Goal: Information Seeking & Learning: Learn about a topic

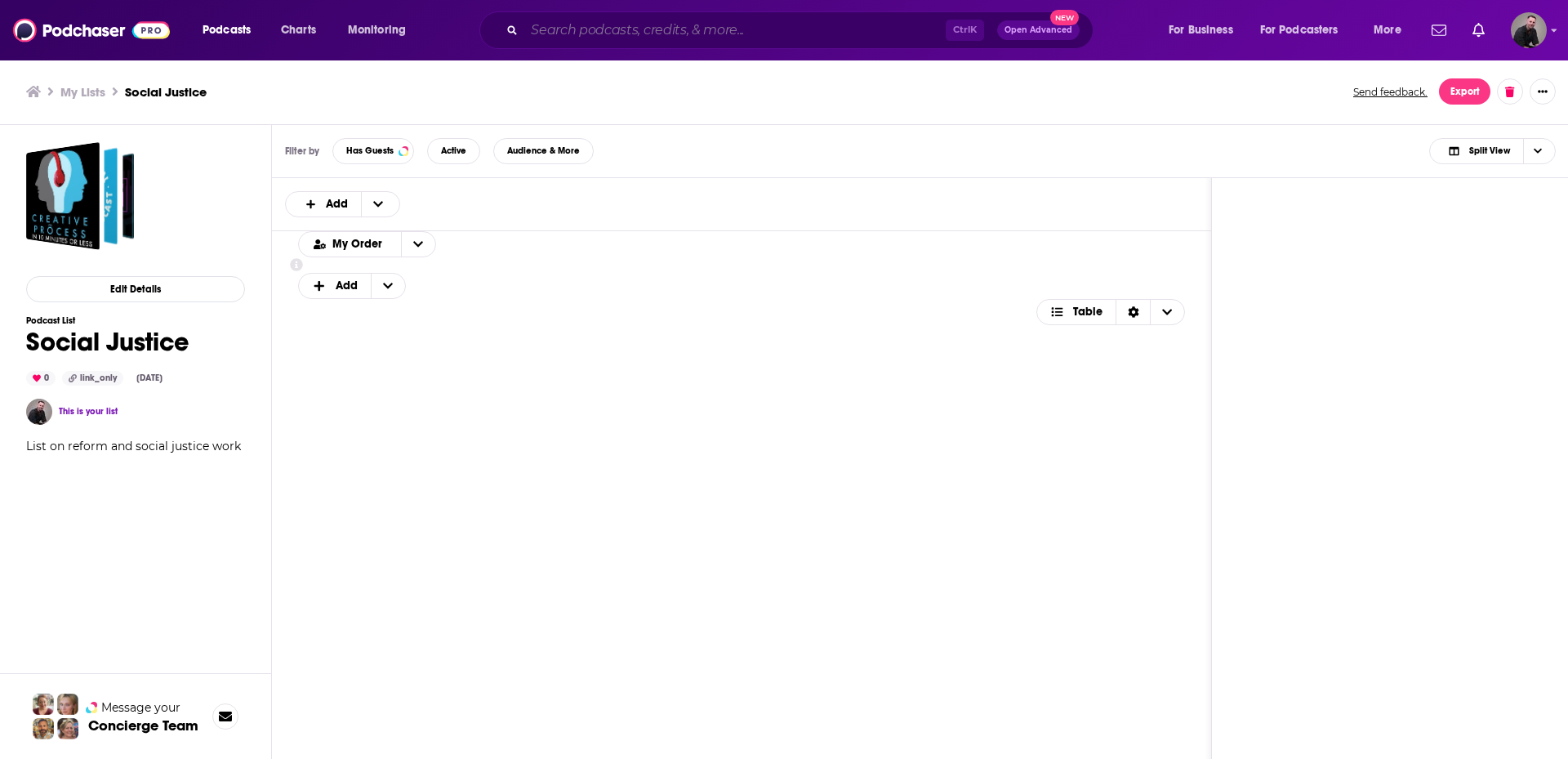
click at [601, 38] on input "Search podcasts, credits, & more..." at bounding box center [735, 31] width 421 height 27
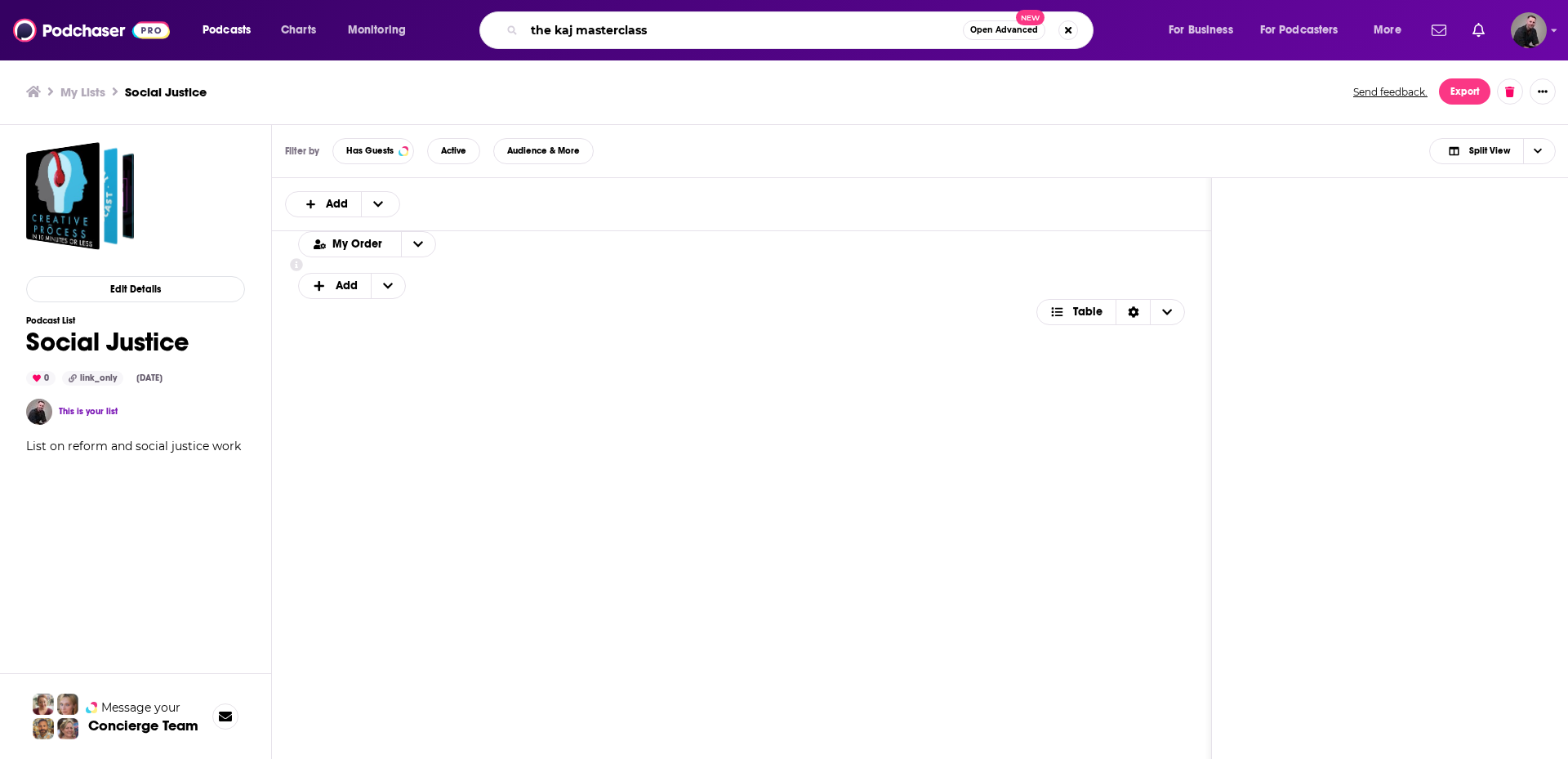
type input "the kaj masterclass"
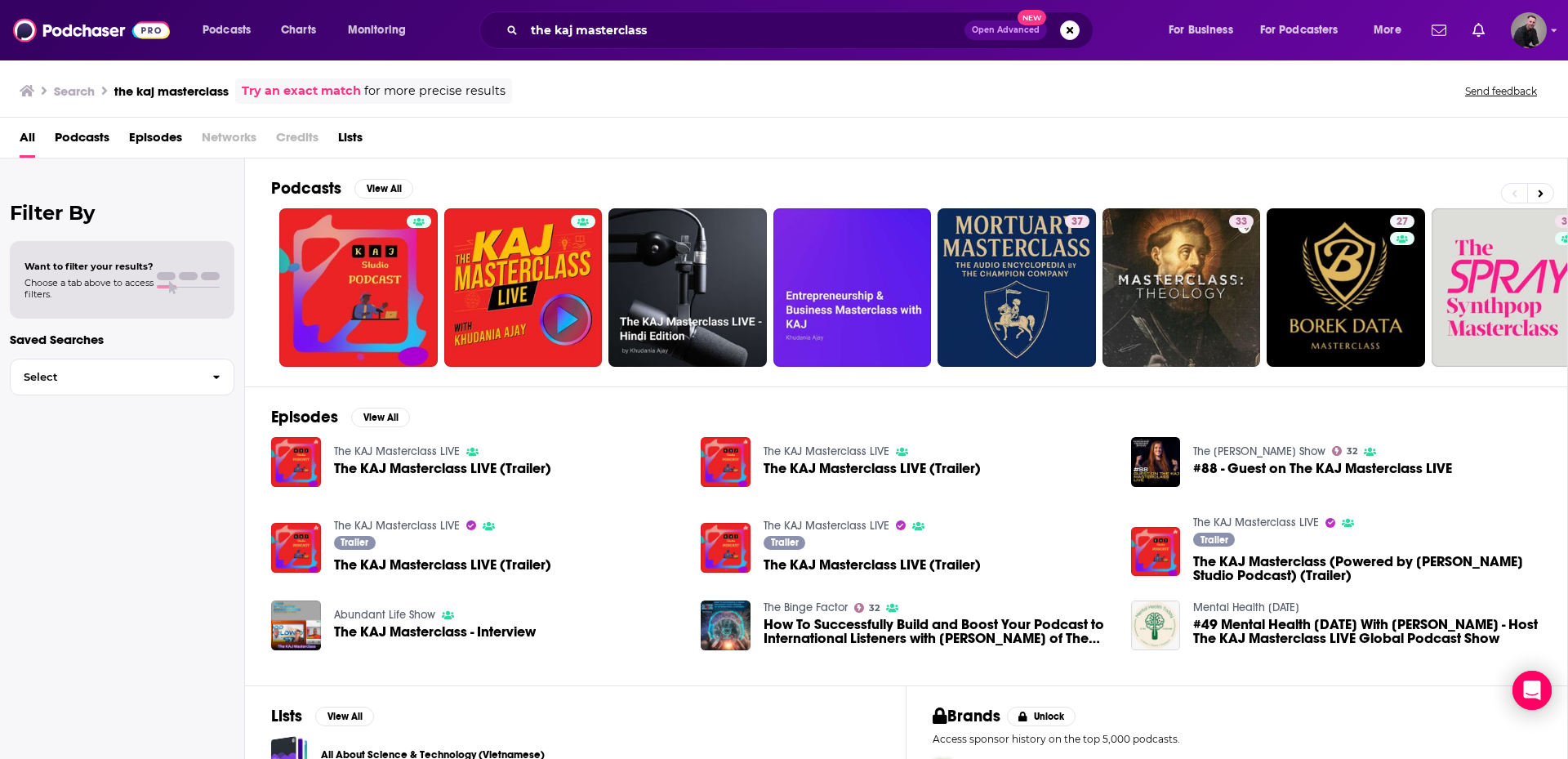
click at [89, 134] on span "Podcasts" at bounding box center [82, 141] width 55 height 33
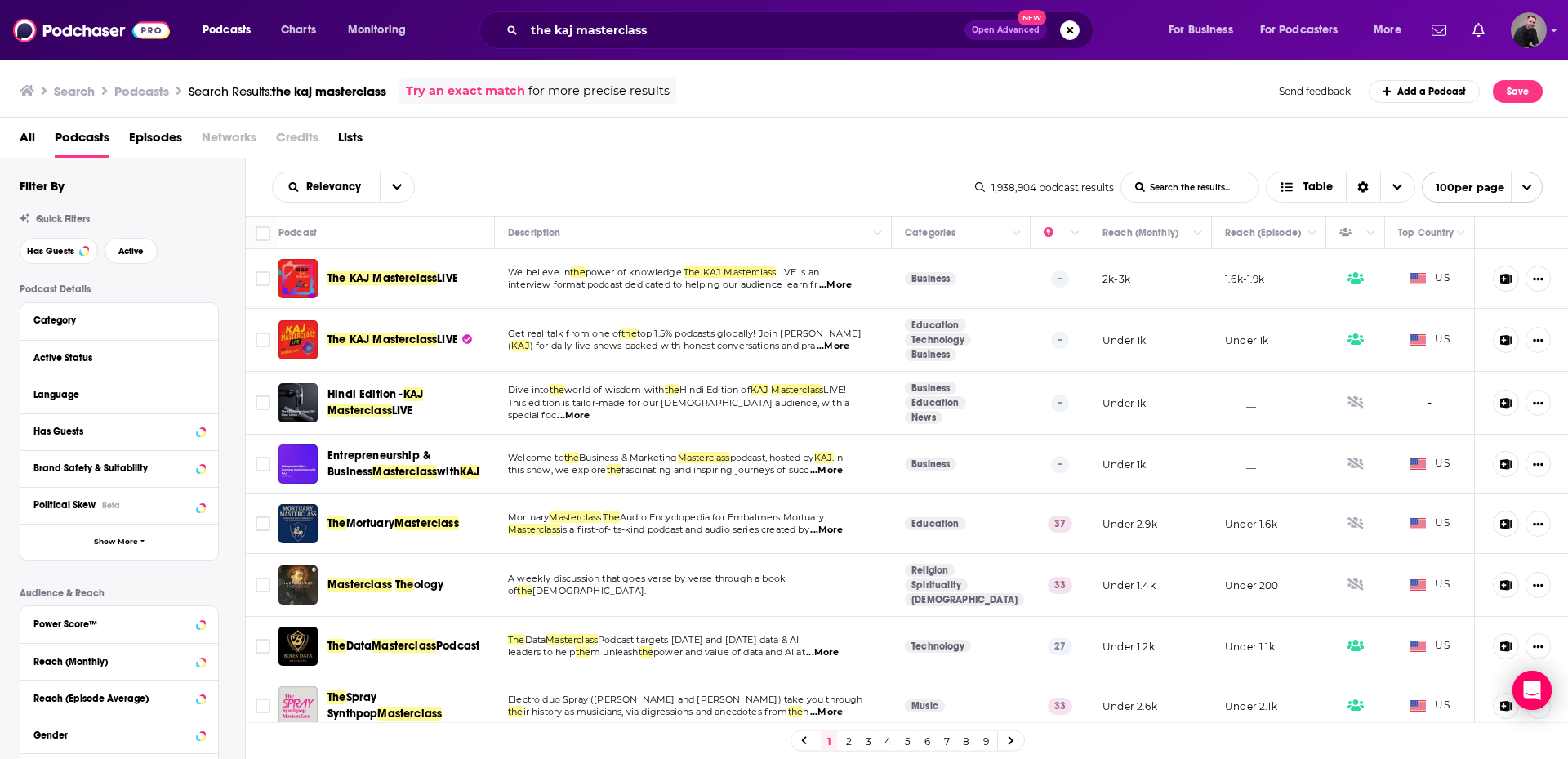
click at [836, 285] on span "...More" at bounding box center [835, 285] width 32 height 13
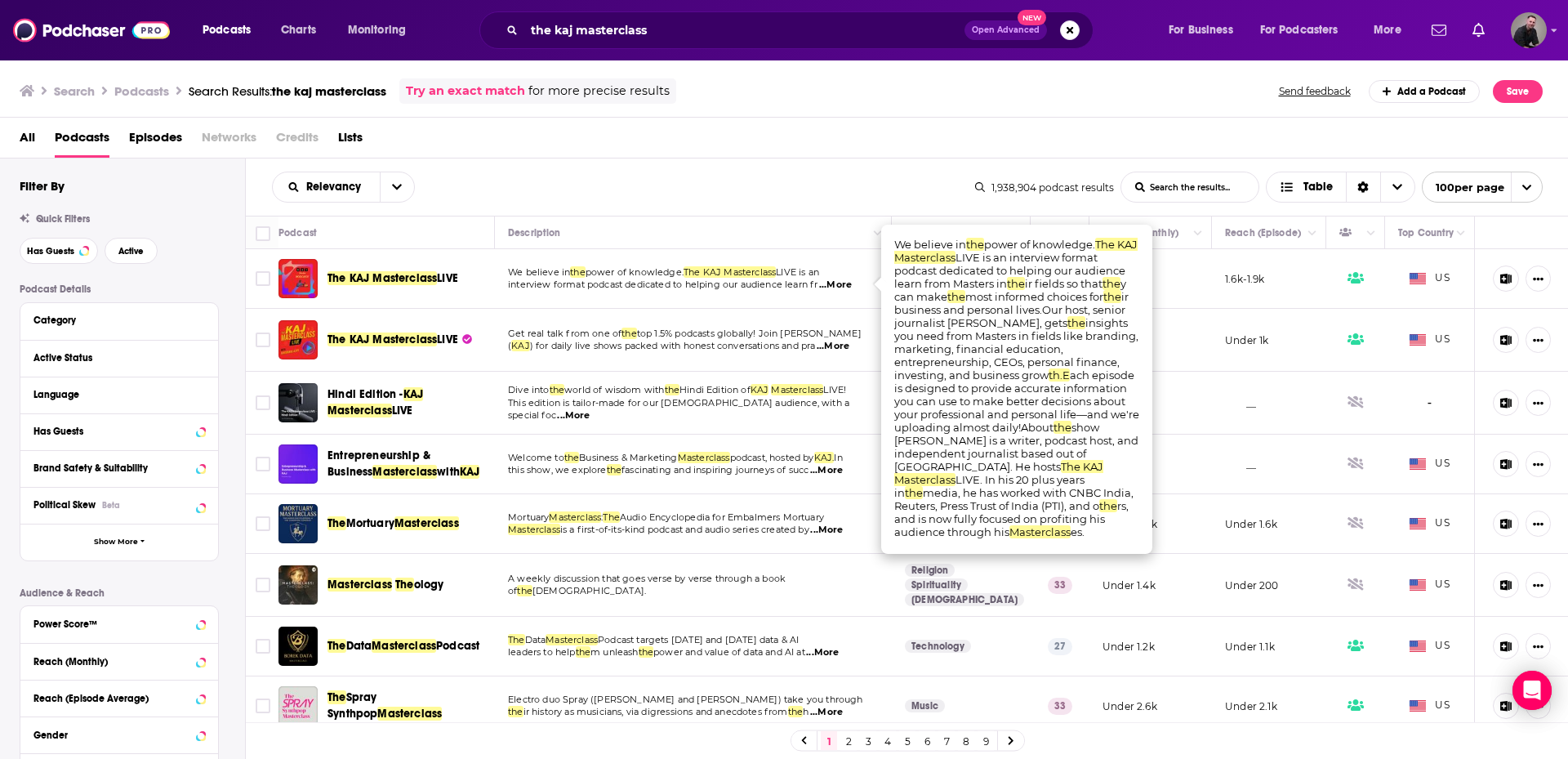
click at [840, 342] on span "...More" at bounding box center [832, 347] width 32 height 13
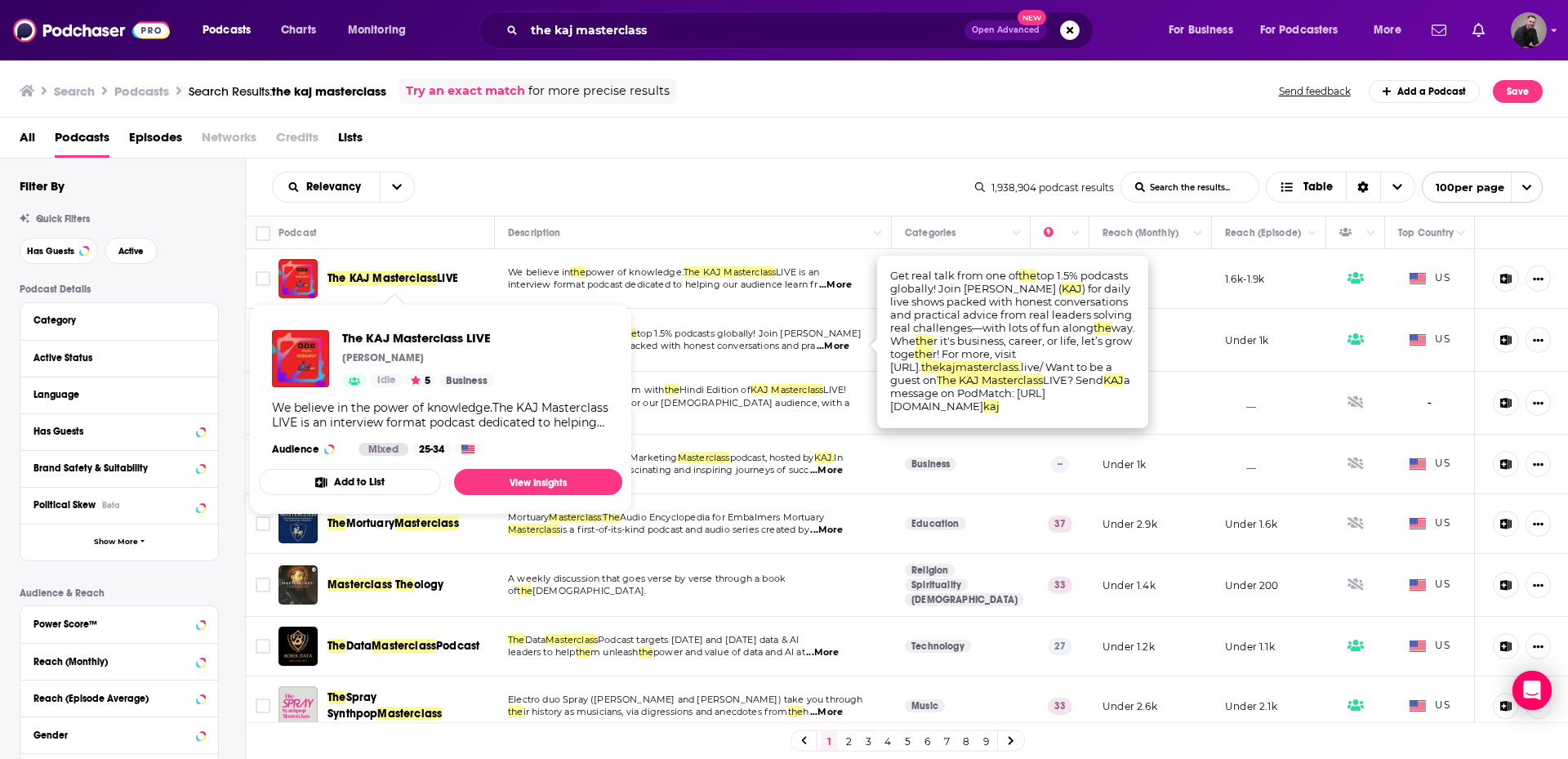
click at [384, 275] on span "The KAJ Masterclass" at bounding box center [382, 278] width 110 height 14
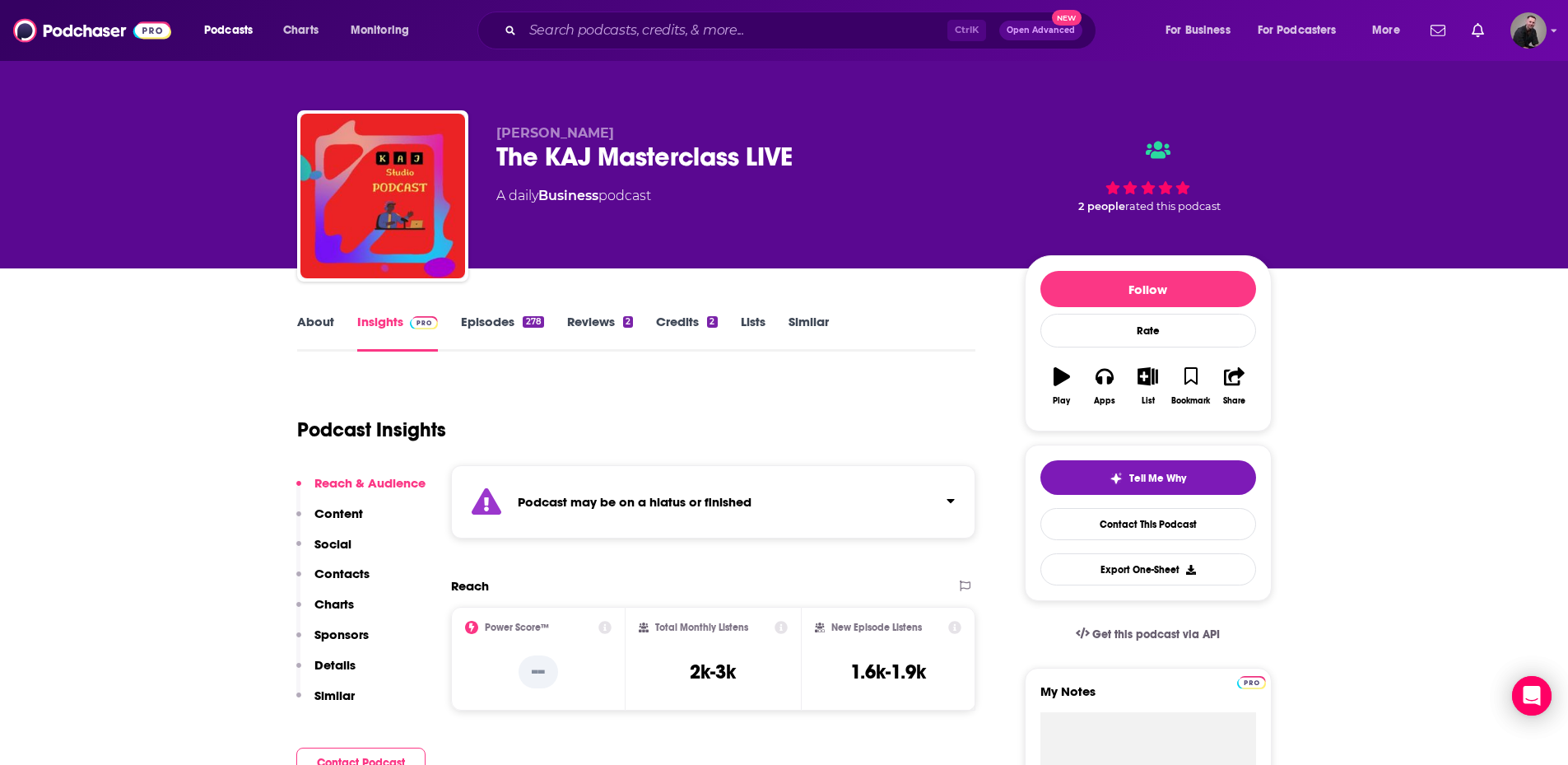
click at [1062, 380] on icon "button" at bounding box center [1062, 376] width 17 height 18
